Goal: Information Seeking & Learning: Find specific fact

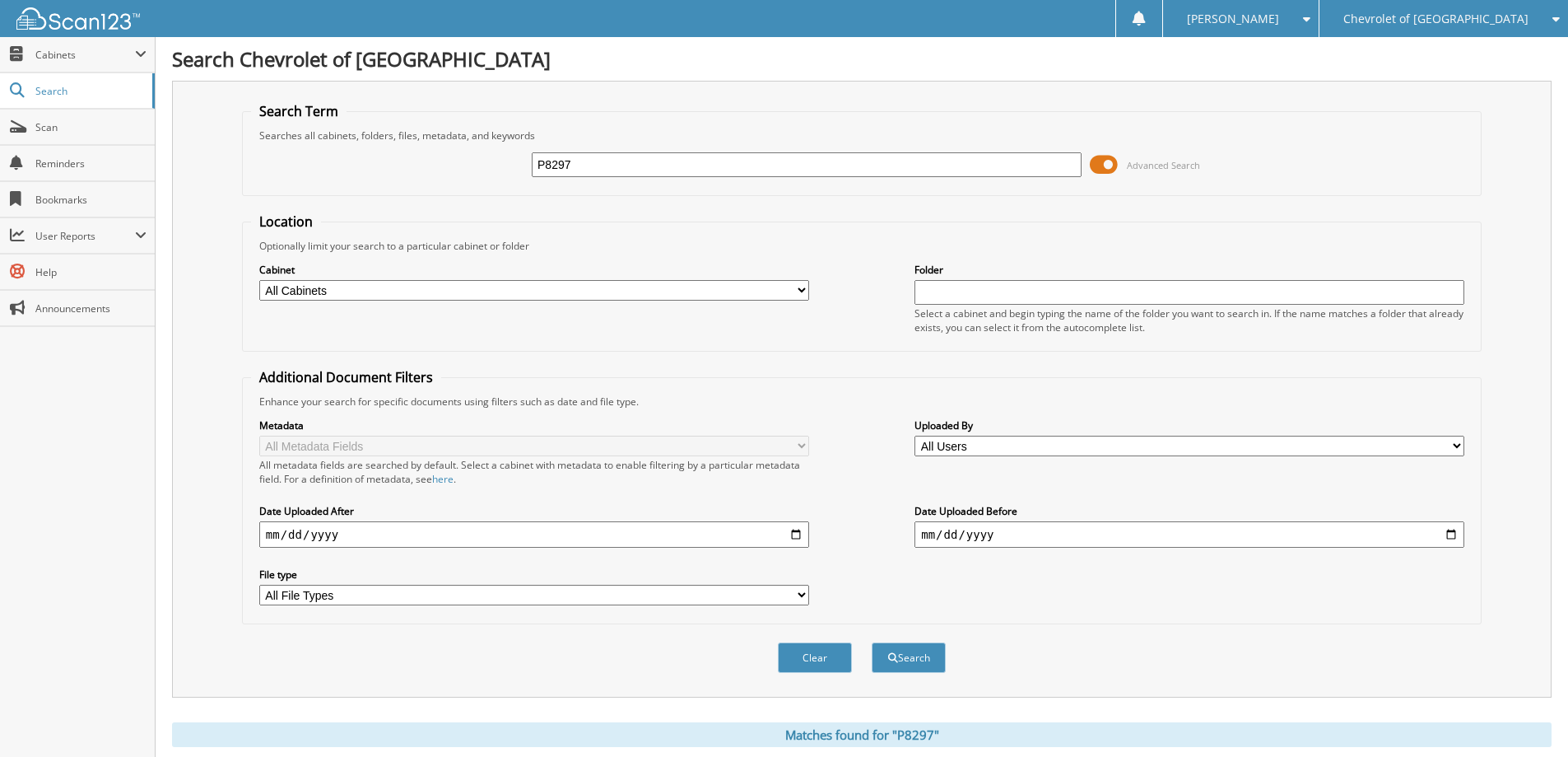
drag, startPoint x: 610, startPoint y: 163, endPoint x: 529, endPoint y: 167, distance: 81.1
click at [529, 167] on div "P8297 Advanced Search" at bounding box center [861, 164] width 1222 height 45
type input "P8225"
click at [871, 642] on button "Search" at bounding box center [908, 657] width 74 height 31
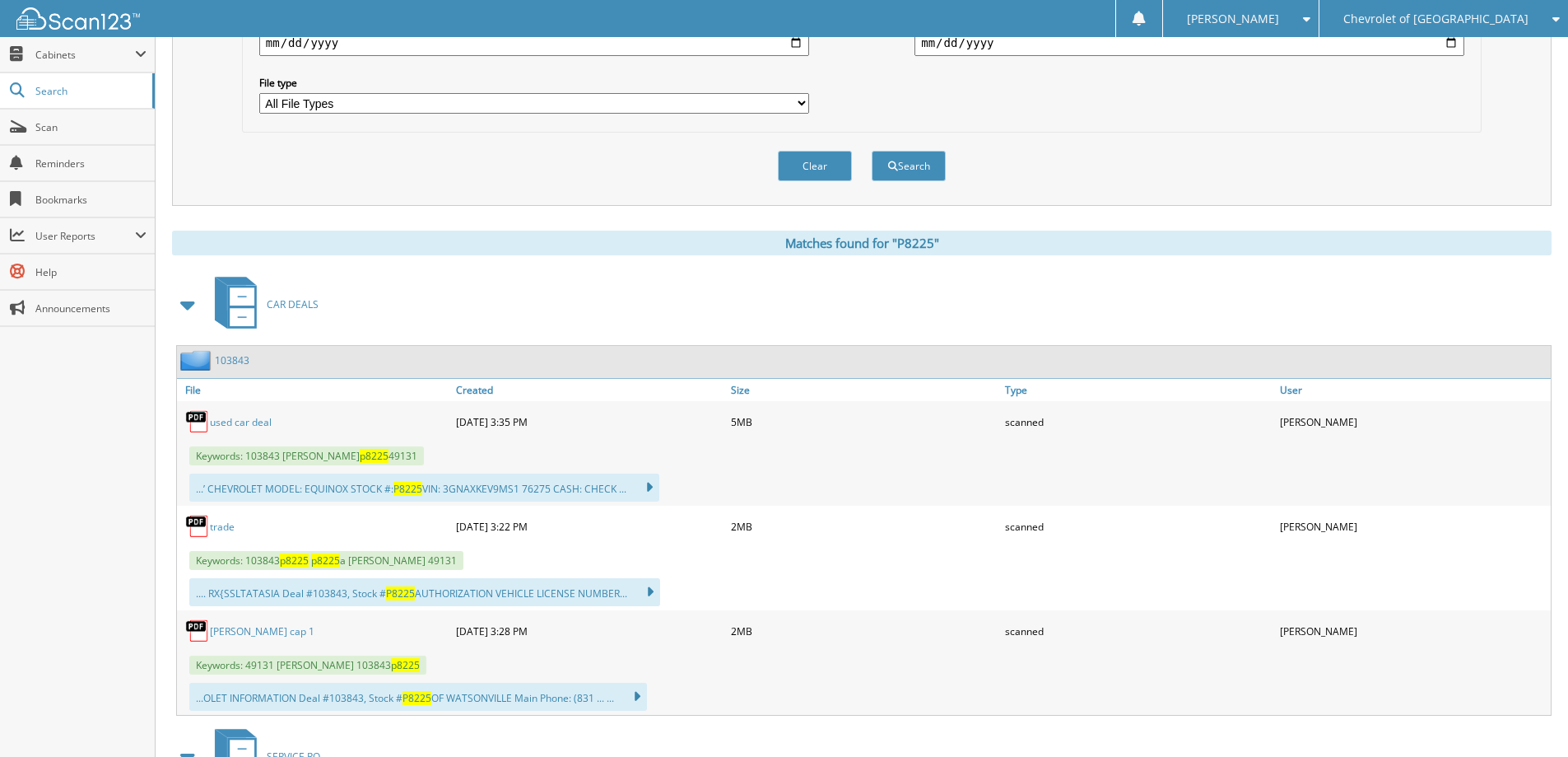
scroll to position [494, 0]
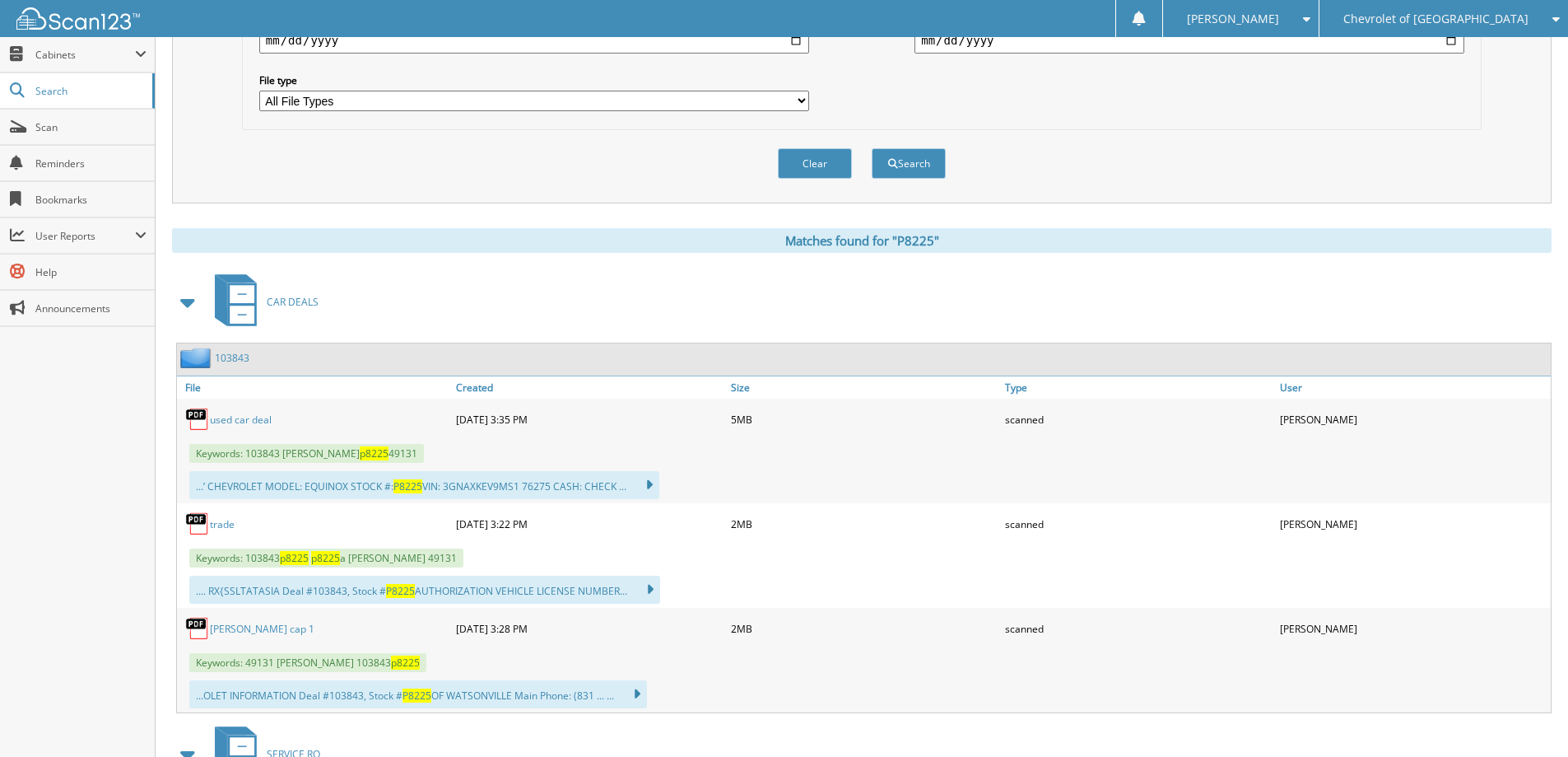
click at [259, 419] on link "used car deal" at bounding box center [241, 419] width 62 height 14
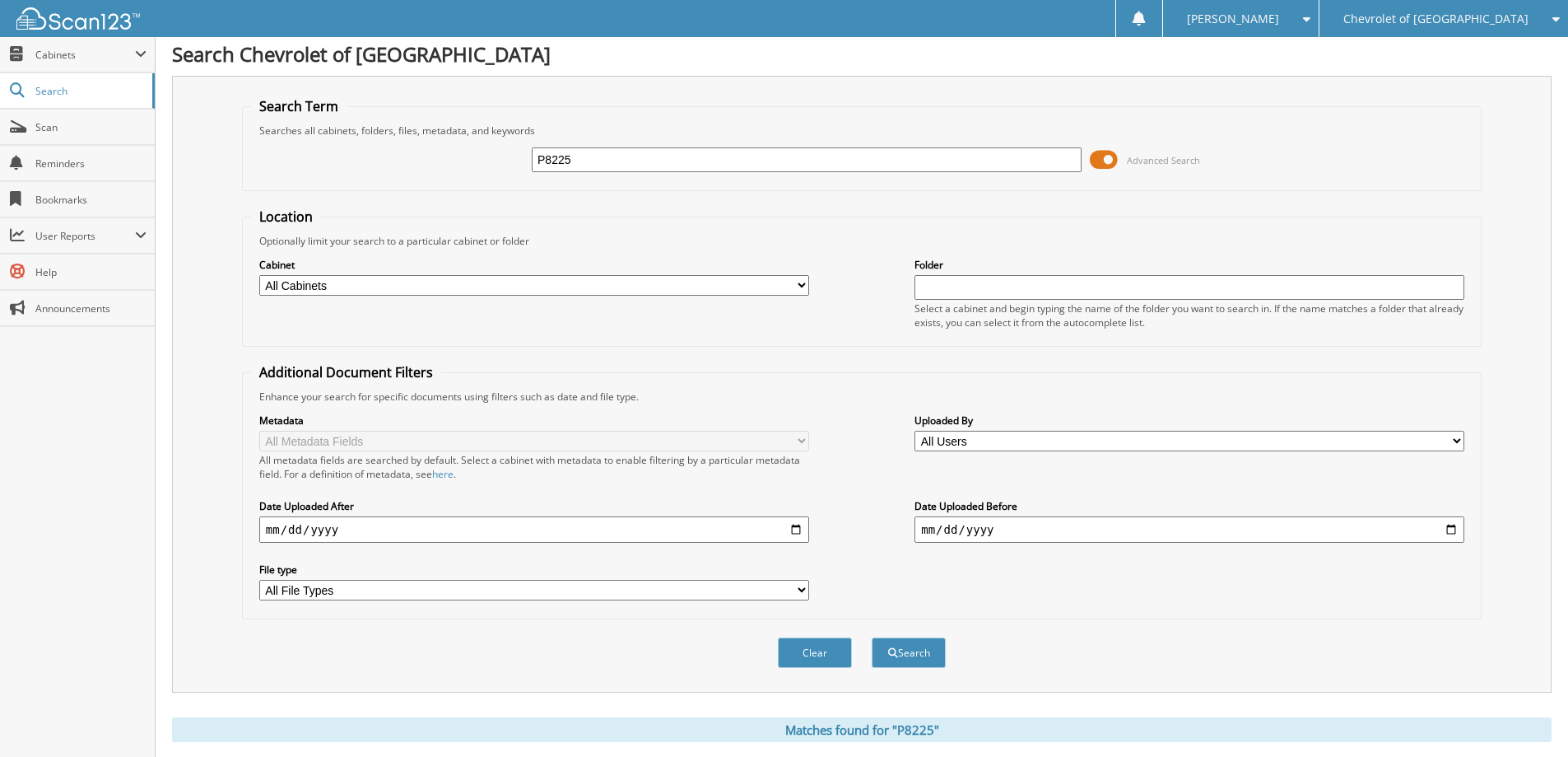
scroll to position [0, 0]
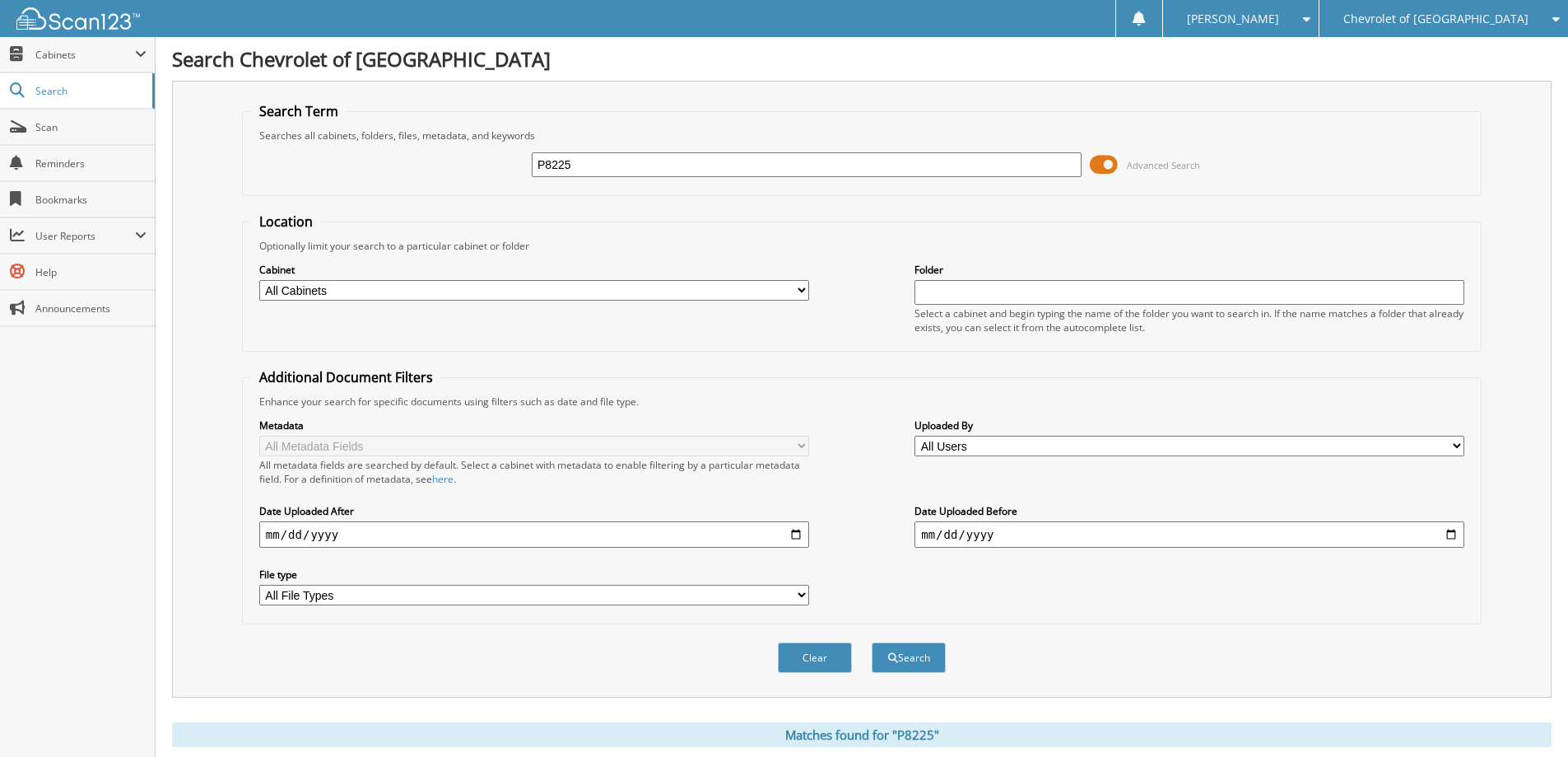
drag, startPoint x: 576, startPoint y: 161, endPoint x: 506, endPoint y: 168, distance: 70.3
click at [506, 168] on div "P8225 Advanced Search" at bounding box center [861, 164] width 1222 height 45
click at [144, 45] on span "Cabinets" at bounding box center [77, 55] width 154 height 36
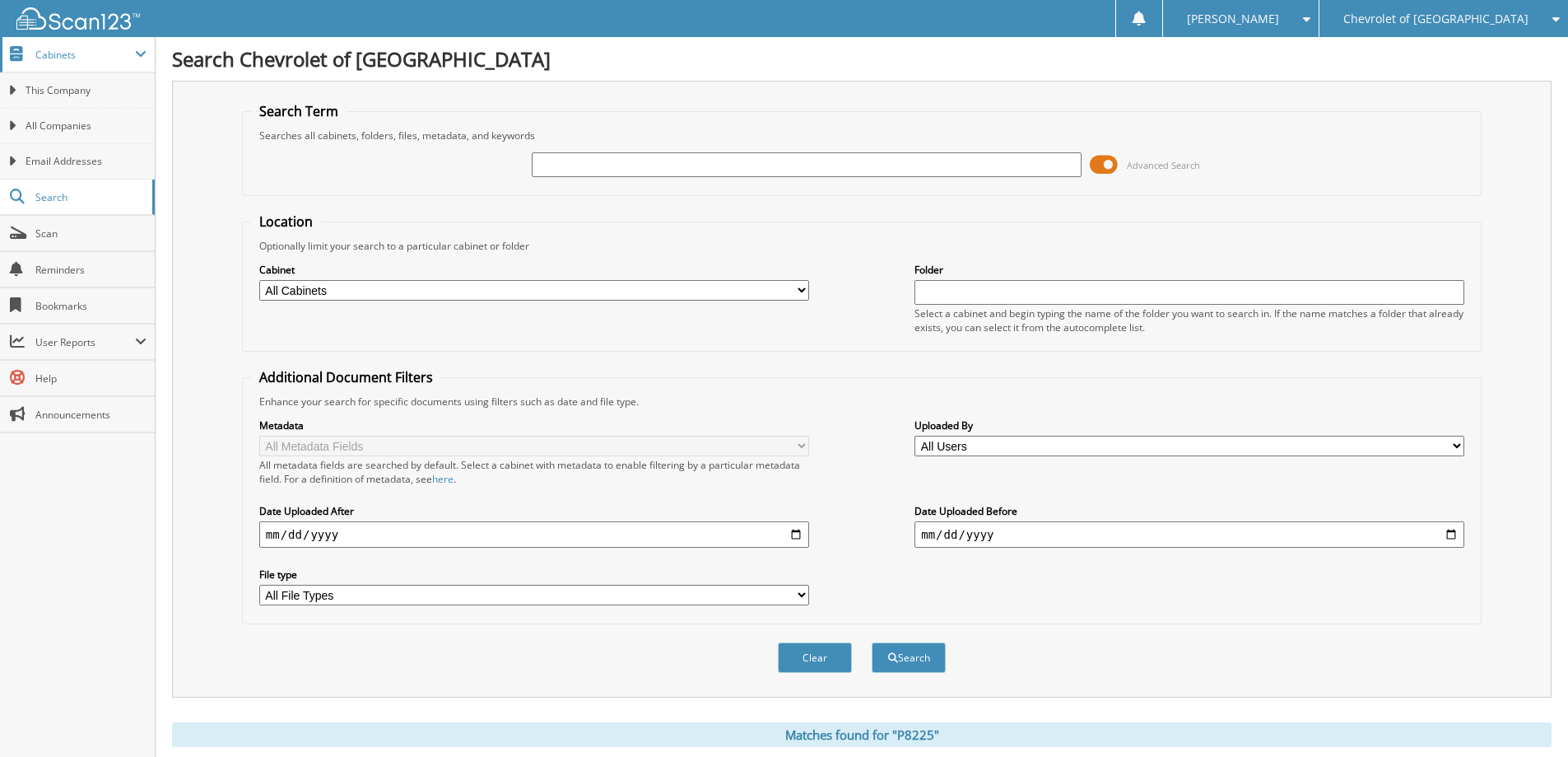
click at [138, 55] on span at bounding box center [141, 54] width 12 height 13
